Goal: Task Accomplishment & Management: Use online tool/utility

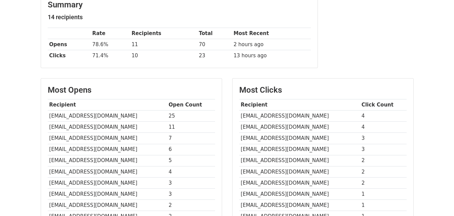
scroll to position [161, 0]
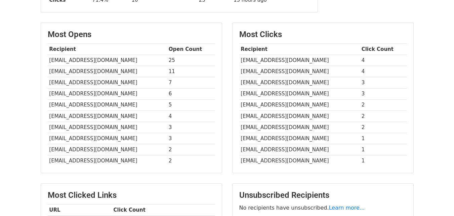
click at [25, 132] on body "MergeMail Campaigns Templates Reports Open Gmail Daily emails left: 50 Help [EM…" at bounding box center [227, 53] width 454 height 428
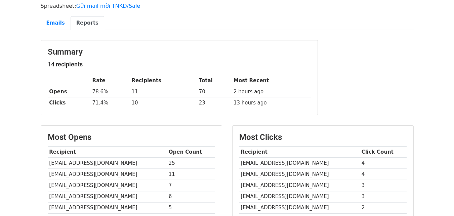
scroll to position [0, 0]
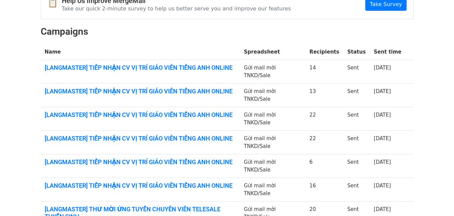
scroll to position [77, 0]
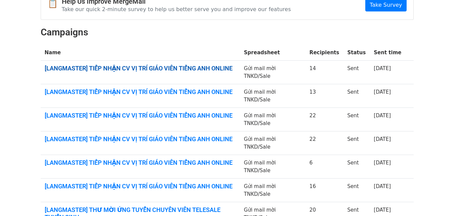
click at [193, 69] on link "[LANGMASTER] TIẾP NHẬN CV VỊ TRÍ GIÁO VIÊN TIẾNG ANH ONLINE" at bounding box center [140, 68] width 191 height 7
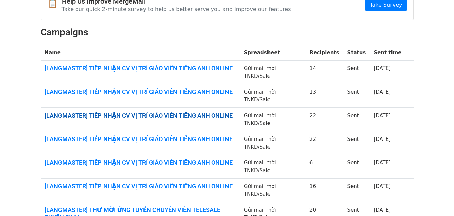
scroll to position [236, 0]
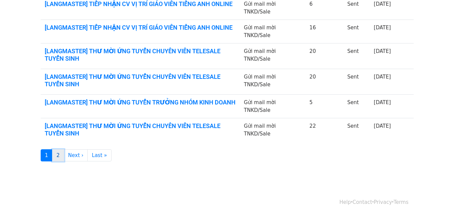
click at [61, 154] on link "2" at bounding box center [58, 155] width 12 height 12
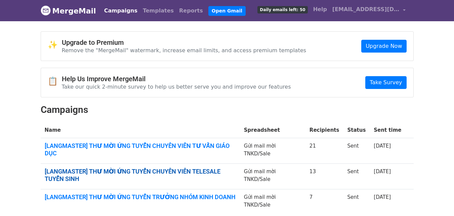
scroll to position [67, 0]
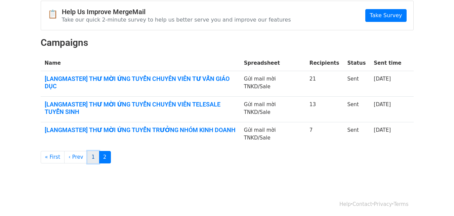
click at [89, 156] on link "1" at bounding box center [93, 157] width 12 height 12
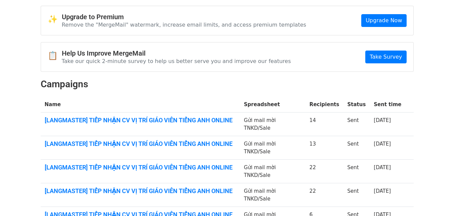
scroll to position [26, 0]
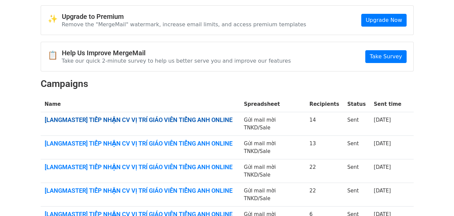
click at [176, 119] on link "[LANGMASTER] TIẾP NHẬN CV VỊ TRÍ GIÁO VIÊN TIẾNG ANH ONLINE" at bounding box center [140, 119] width 191 height 7
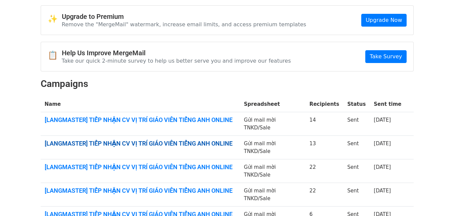
click at [101, 143] on link "[LANGMASTER] TIẾP NHẬN CV VỊ TRÍ GIÁO VIÊN TIẾNG ANH ONLINE" at bounding box center [140, 143] width 191 height 7
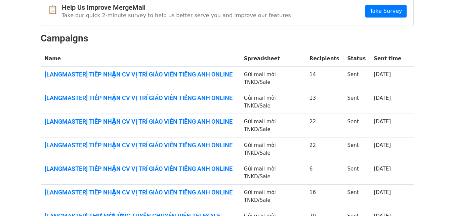
scroll to position [73, 0]
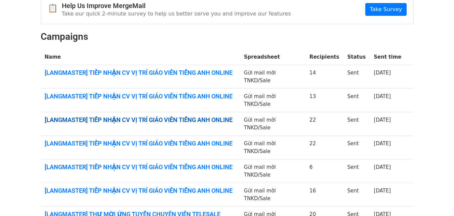
click at [128, 119] on link "[LANGMASTER] TIẾP NHẬN CV VỊ TRÍ GIÁO VIÊN TIẾNG ANH ONLINE" at bounding box center [140, 119] width 191 height 7
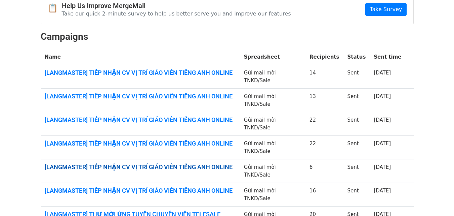
click at [161, 167] on link "[LANGMASTER] TIẾP NHẬN CV VỊ TRÍ GIÁO VIÊN TIẾNG ANH ONLINE" at bounding box center [140, 166] width 191 height 7
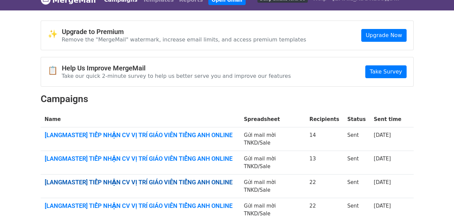
scroll to position [10, 0]
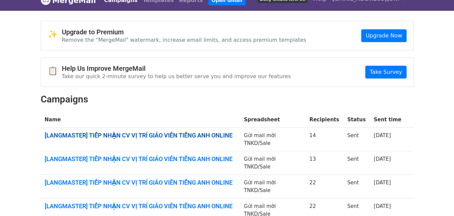
click at [142, 134] on link "[LANGMASTER] TIẾP NHẬN CV VỊ TRÍ GIÁO VIÊN TIẾNG ANH ONLINE" at bounding box center [140, 135] width 191 height 7
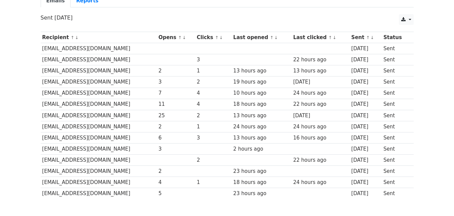
scroll to position [65, 0]
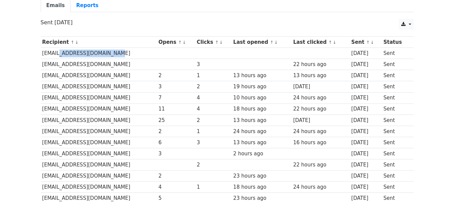
drag, startPoint x: 57, startPoint y: 53, endPoint x: 118, endPoint y: 56, distance: 61.9
click at [118, 56] on td "nguyenhai081200@gmail.com" at bounding box center [99, 53] width 116 height 11
click at [125, 52] on td "[EMAIL_ADDRESS][DOMAIN_NAME]" at bounding box center [99, 53] width 116 height 11
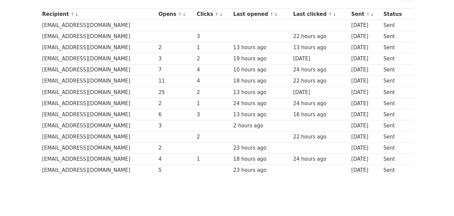
scroll to position [93, 0]
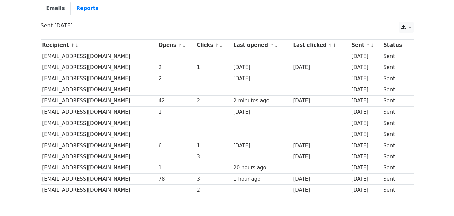
scroll to position [59, 0]
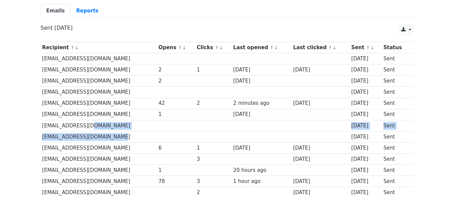
drag, startPoint x: 88, startPoint y: 123, endPoint x: 121, endPoint y: 136, distance: 35.2
click at [121, 136] on tbody "Recipient ↑ ↓ Opens ↑ ↓ Clicks ↑ ↓ Last opened ↑ ↓ Last clicked ↑ ↓ Sent ↑ ↓ St…" at bounding box center [227, 120] width 373 height 156
click at [123, 138] on td "phuonganh2001vl1@gmail.com" at bounding box center [99, 136] width 116 height 11
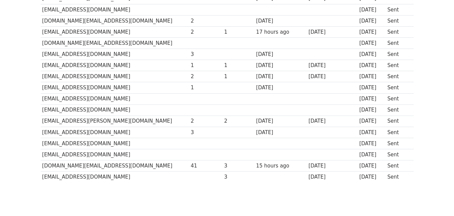
scroll to position [197, 0]
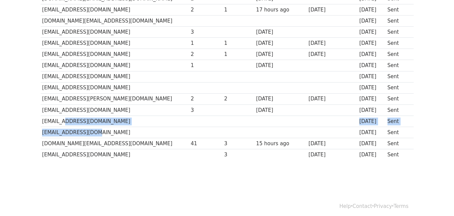
drag, startPoint x: 59, startPoint y: 121, endPoint x: 90, endPoint y: 133, distance: 33.3
click at [86, 130] on tbody "Recipient ↑ ↓ Opens ↑ ↓ Clicks ↑ ↓ Last opened ↑ ↓ Last clicked ↑ ↓ Sent ↑ ↓ St…" at bounding box center [227, 32] width 373 height 256
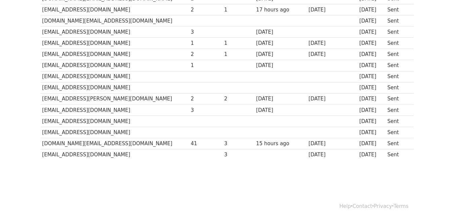
click at [97, 135] on td "[EMAIL_ADDRESS][DOMAIN_NAME]" at bounding box center [115, 131] width 149 height 11
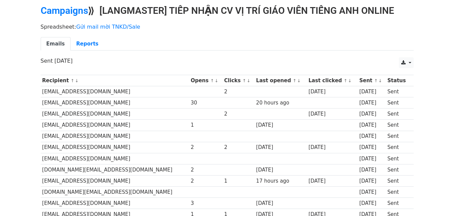
scroll to position [26, 0]
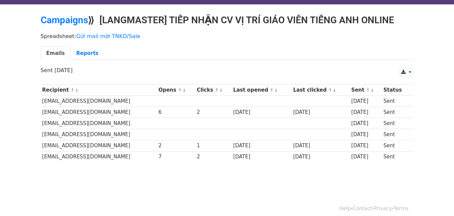
scroll to position [17, 0]
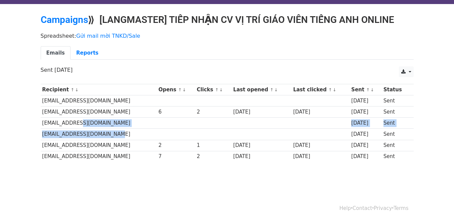
drag, startPoint x: 71, startPoint y: 122, endPoint x: 111, endPoint y: 139, distance: 42.8
click at [111, 139] on tbody "Recipient ↑ ↓ Opens ↑ ↓ Clicks ↑ ↓ Last opened ↑ ↓ Last clicked ↑ ↓ Sent ↑ ↓ St…" at bounding box center [227, 123] width 373 height 78
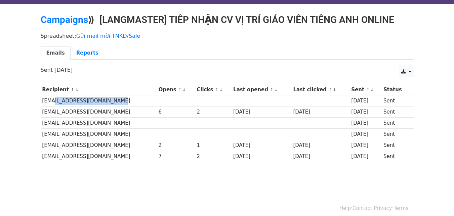
drag, startPoint x: 59, startPoint y: 102, endPoint x: 123, endPoint y: 105, distance: 64.7
click at [120, 104] on td "dothithuhien1707@gmail.com" at bounding box center [99, 100] width 116 height 11
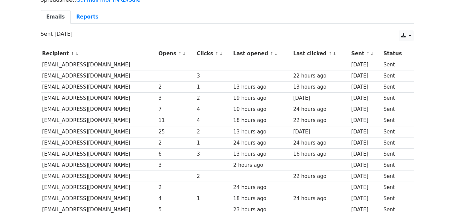
scroll to position [53, 0]
drag, startPoint x: 56, startPoint y: 65, endPoint x: 97, endPoint y: 65, distance: 41.4
click at [93, 65] on td "[EMAIL_ADDRESS][DOMAIN_NAME]" at bounding box center [99, 65] width 116 height 11
drag, startPoint x: 109, startPoint y: 65, endPoint x: 43, endPoint y: 65, distance: 65.9
click at [43, 65] on td "nguyenhai081200@gmail.com" at bounding box center [99, 65] width 116 height 11
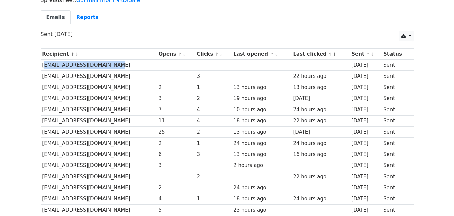
copy td "nguyenhai081200@gmail.com"
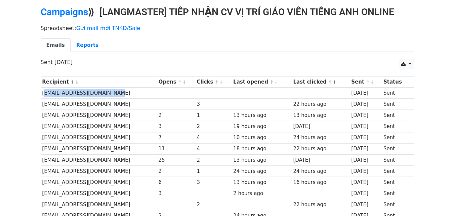
scroll to position [24, 0]
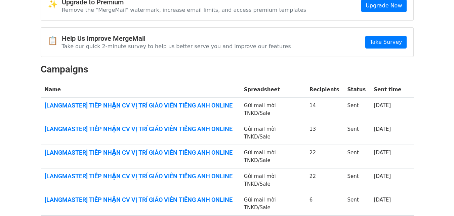
scroll to position [42, 0]
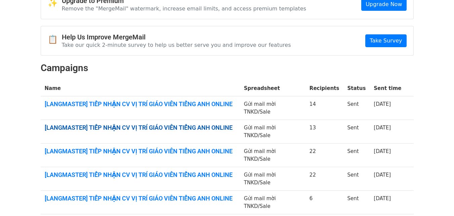
click at [160, 127] on link "[LANGMASTER] TIẾP NHẬN CV VỊ TRÍ GIÁO VIÊN TIẾNG ANH ONLINE" at bounding box center [140, 127] width 191 height 7
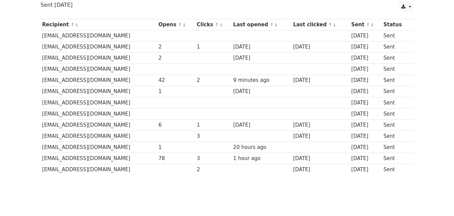
scroll to position [82, 0]
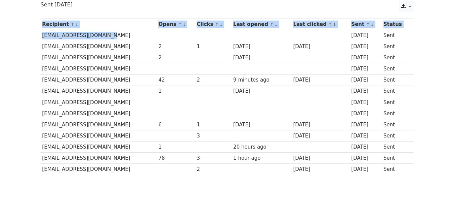
drag, startPoint x: 110, startPoint y: 35, endPoint x: 38, endPoint y: 35, distance: 72.0
click at [38, 35] on div "Recipient ↑ ↓ Opens ↑ ↓ Clicks ↑ ↓ Last opened ↑ ↓ Last clicked ↑ ↓ Sent ↑ ↓ St…" at bounding box center [227, 97] width 383 height 164
copy div "Recipient ↑ ↓ Opens ↑ ↓ Clicks ↑ ↓ Last opened ↑ ↓ Last clicked ↑ ↓ Sent ↑ ↓ St…"
click at [82, 39] on td "[EMAIL_ADDRESS][DOMAIN_NAME]" at bounding box center [99, 35] width 116 height 11
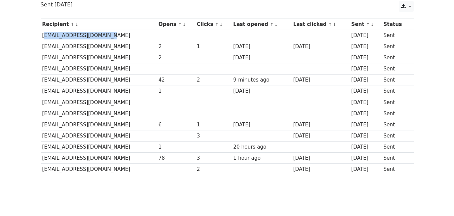
drag, startPoint x: 42, startPoint y: 37, endPoint x: 105, endPoint y: 35, distance: 62.6
click at [105, 35] on td "haanh20051999@gmail.com" at bounding box center [99, 35] width 116 height 11
copy td "haanh20051999@gmail.com"
click at [99, 70] on td "huyenly0911@gmail.com" at bounding box center [99, 68] width 116 height 11
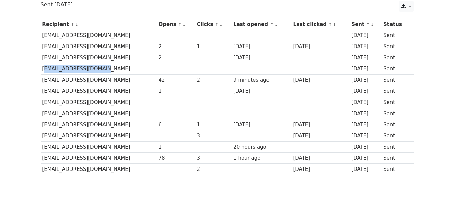
drag, startPoint x: 97, startPoint y: 69, endPoint x: 43, endPoint y: 70, distance: 53.1
click at [43, 70] on td "huyenly0911@gmail.com" at bounding box center [99, 68] width 116 height 11
copy td "huyenly0911@gmail.com"
click at [114, 101] on td "nguyendoanphuongminh05@gmail.com" at bounding box center [99, 102] width 116 height 11
drag, startPoint x: 137, startPoint y: 103, endPoint x: 43, endPoint y: 101, distance: 93.5
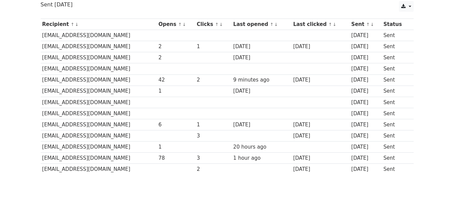
click at [43, 101] on td "nguyendoanphuongminh05@gmail.com" at bounding box center [99, 102] width 116 height 11
copy td "nguyendoanphuongminh05@gmail.com"
drag, startPoint x: 115, startPoint y: 113, endPoint x: 42, endPoint y: 113, distance: 72.7
click at [42, 113] on td "phuonganh2001vl1@gmail.com" at bounding box center [99, 113] width 116 height 11
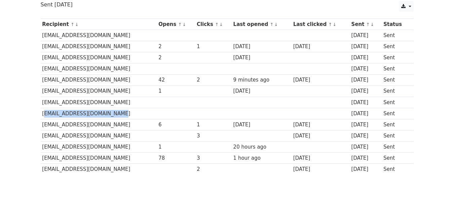
copy td "phuonganh2001vl1@gmail.com"
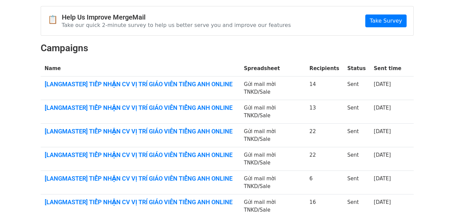
scroll to position [62, 0]
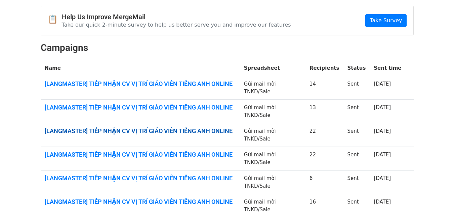
click at [114, 132] on link "[LANGMASTER] TIẾP NHẬN CV VỊ TRÍ GIÁO VIÊN TIẾNG ANH ONLINE" at bounding box center [140, 130] width 191 height 7
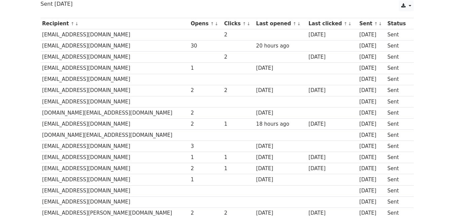
scroll to position [83, 0]
drag, startPoint x: 99, startPoint y: 78, endPoint x: 42, endPoint y: 76, distance: 56.5
click at [42, 76] on td "[EMAIL_ADDRESS][DOMAIN_NAME]" at bounding box center [115, 78] width 149 height 11
copy td "[EMAIL_ADDRESS][DOMAIN_NAME]"
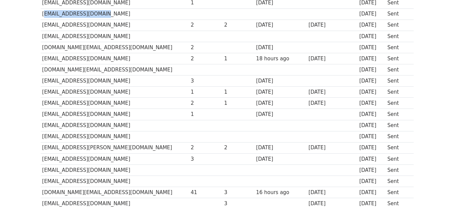
scroll to position [149, 0]
copy td "[EMAIL_ADDRESS][DOMAIN_NAME]"
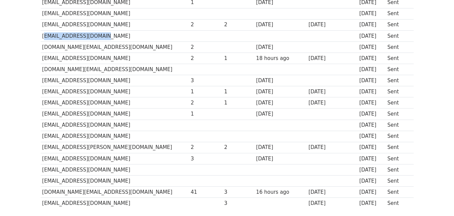
drag, startPoint x: 100, startPoint y: 36, endPoint x: 41, endPoint y: 35, distance: 59.5
click at [41, 35] on td "[EMAIL_ADDRESS][DOMAIN_NAME]" at bounding box center [115, 35] width 149 height 11
copy td "[EMAIL_ADDRESS][DOMAIN_NAME]"
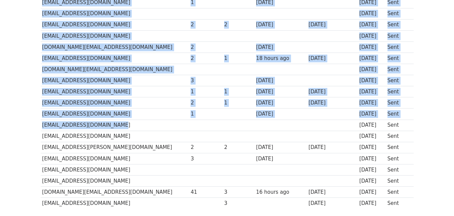
drag, startPoint x: 111, startPoint y: 124, endPoint x: 39, endPoint y: 125, distance: 72.3
click at [39, 125] on div "Recipient ↑ ↓ Opens ↑ ↓ Clicks ↑ ↓ Last opened ↑ ↓ Last clicked ↑ ↓ Sent ↑ ↓ St…" at bounding box center [227, 81] width 383 height 265
copy div "Loremipsu ↑ ↓ Dolor ↑ ↓ Sitame ↑ ↓ Cons adipis ↑ ↓ Elit seddoei ↑ ↓ Temp ↑ ↓ In…"
click at [124, 125] on td "[EMAIL_ADDRESS][DOMAIN_NAME]" at bounding box center [115, 124] width 149 height 11
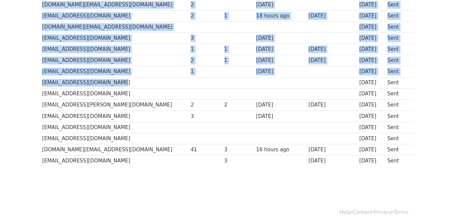
scroll to position [201, 0]
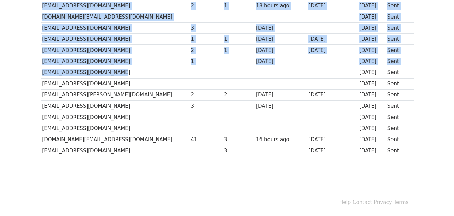
click at [113, 74] on td "[EMAIL_ADDRESS][DOMAIN_NAME]" at bounding box center [115, 72] width 149 height 11
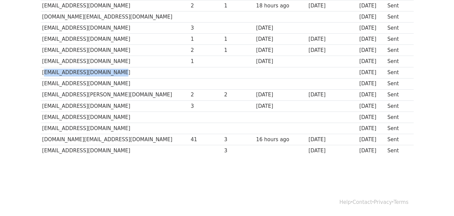
drag, startPoint x: 111, startPoint y: 72, endPoint x: 41, endPoint y: 74, distance: 69.7
click at [41, 74] on td "[EMAIL_ADDRESS][DOMAIN_NAME]" at bounding box center [115, 72] width 149 height 11
copy td "[EMAIL_ADDRESS][DOMAIN_NAME]"
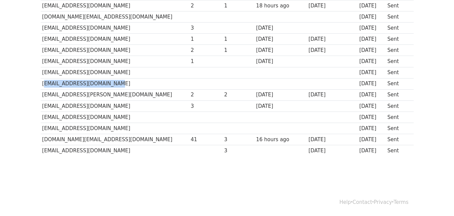
drag, startPoint x: 105, startPoint y: 83, endPoint x: 41, endPoint y: 80, distance: 64.7
click at [41, 80] on td "[EMAIL_ADDRESS][DOMAIN_NAME]" at bounding box center [115, 83] width 149 height 11
copy td "[EMAIL_ADDRESS][DOMAIN_NAME]"
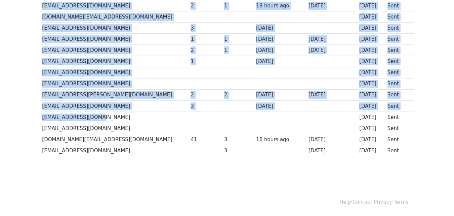
drag, startPoint x: 94, startPoint y: 115, endPoint x: 31, endPoint y: 115, distance: 62.9
click at [53, 119] on td "[EMAIL_ADDRESS][DOMAIN_NAME]" at bounding box center [115, 116] width 149 height 11
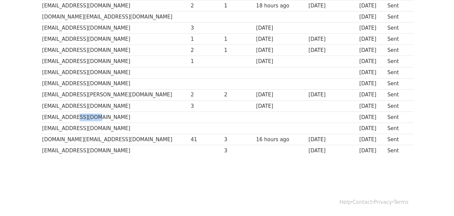
drag, startPoint x: 89, startPoint y: 118, endPoint x: 75, endPoint y: 118, distance: 14.1
click at [75, 118] on td "[EMAIL_ADDRESS][DOMAIN_NAME]" at bounding box center [115, 116] width 149 height 11
drag, startPoint x: 93, startPoint y: 118, endPoint x: 44, endPoint y: 117, distance: 49.1
click at [44, 117] on td "[EMAIL_ADDRESS][DOMAIN_NAME]" at bounding box center [115, 116] width 149 height 11
copy td "[EMAIL_ADDRESS][DOMAIN_NAME]"
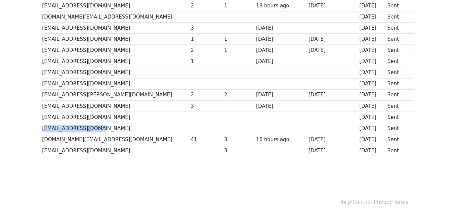
drag, startPoint x: 89, startPoint y: 128, endPoint x: 41, endPoint y: 127, distance: 48.8
click at [41, 127] on td "[EMAIL_ADDRESS][DOMAIN_NAME]" at bounding box center [115, 127] width 149 height 11
copy td "[EMAIL_ADDRESS][DOMAIN_NAME]"
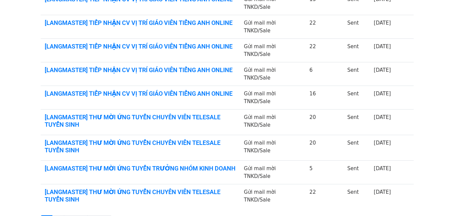
scroll to position [168, 0]
